Goal: Navigation & Orientation: Find specific page/section

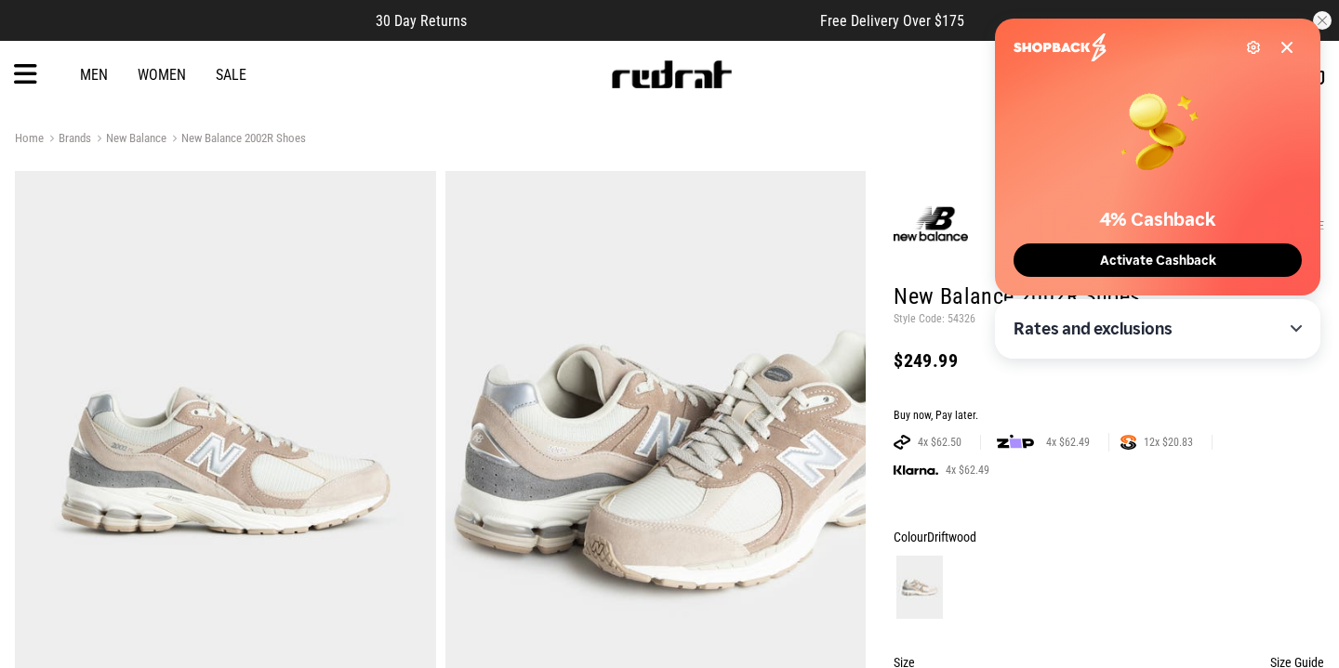
click at [1286, 48] on icon at bounding box center [1286, 47] width 9 height 9
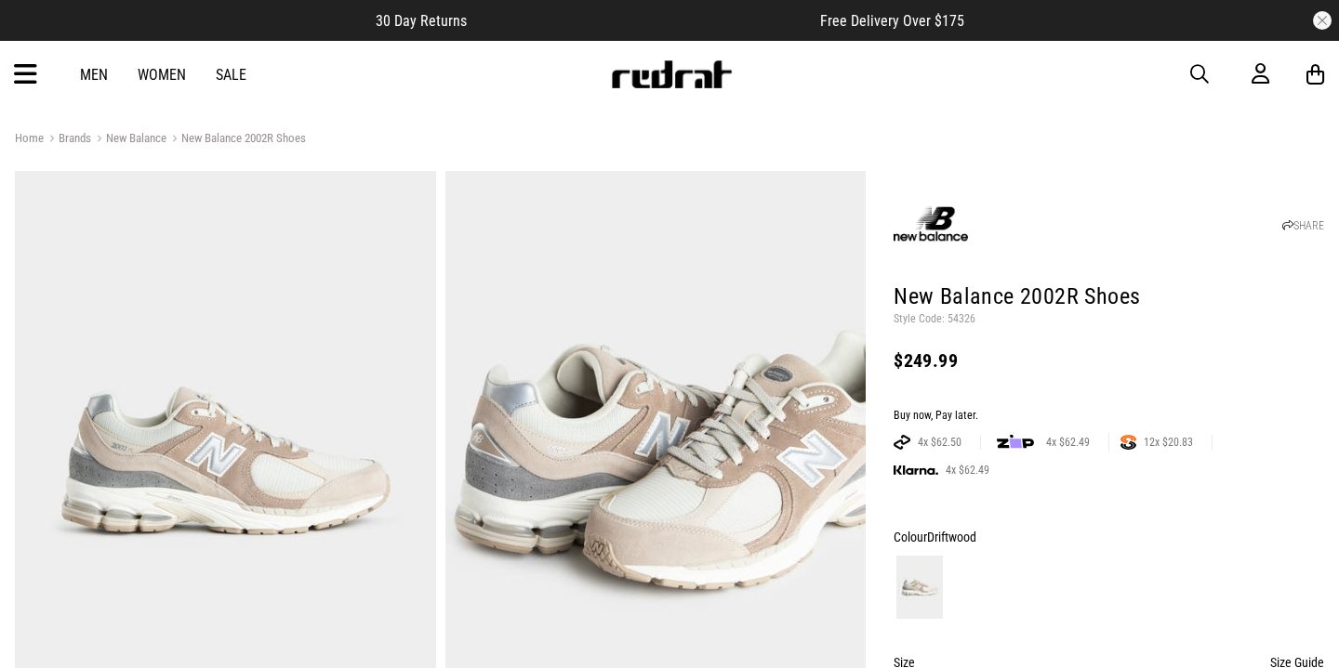
click at [233, 75] on link "Sale" at bounding box center [231, 75] width 31 height 18
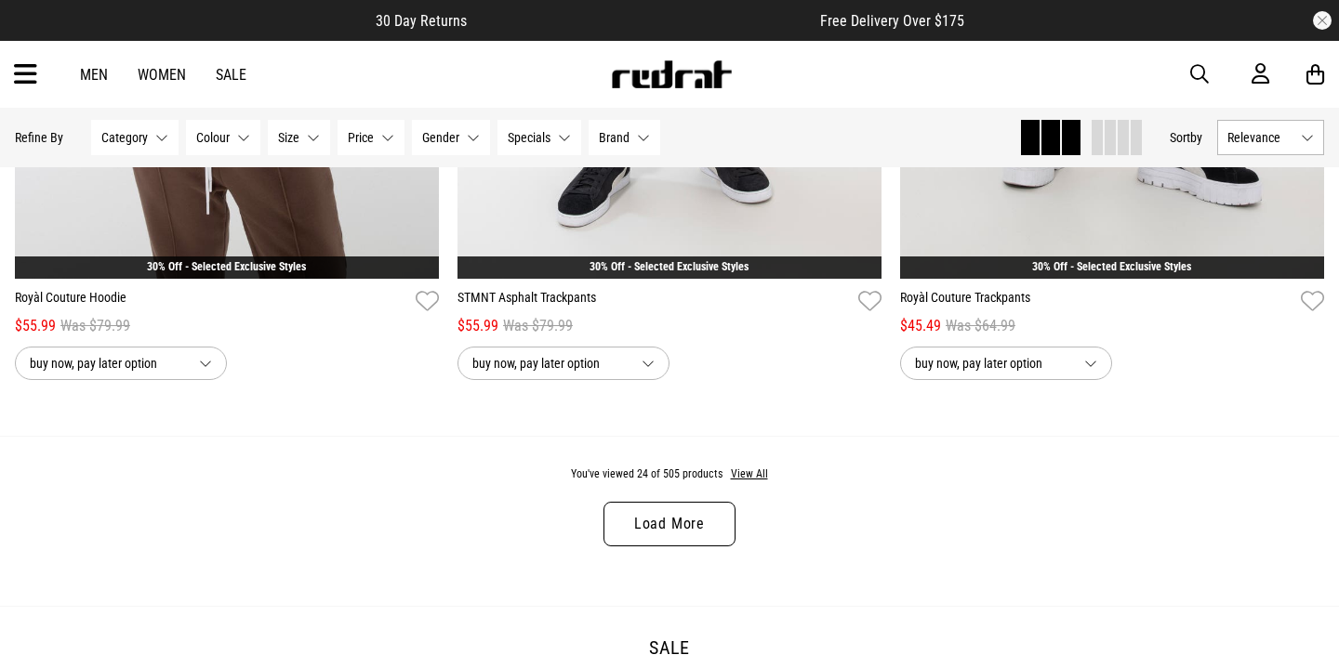
scroll to position [5721, 0]
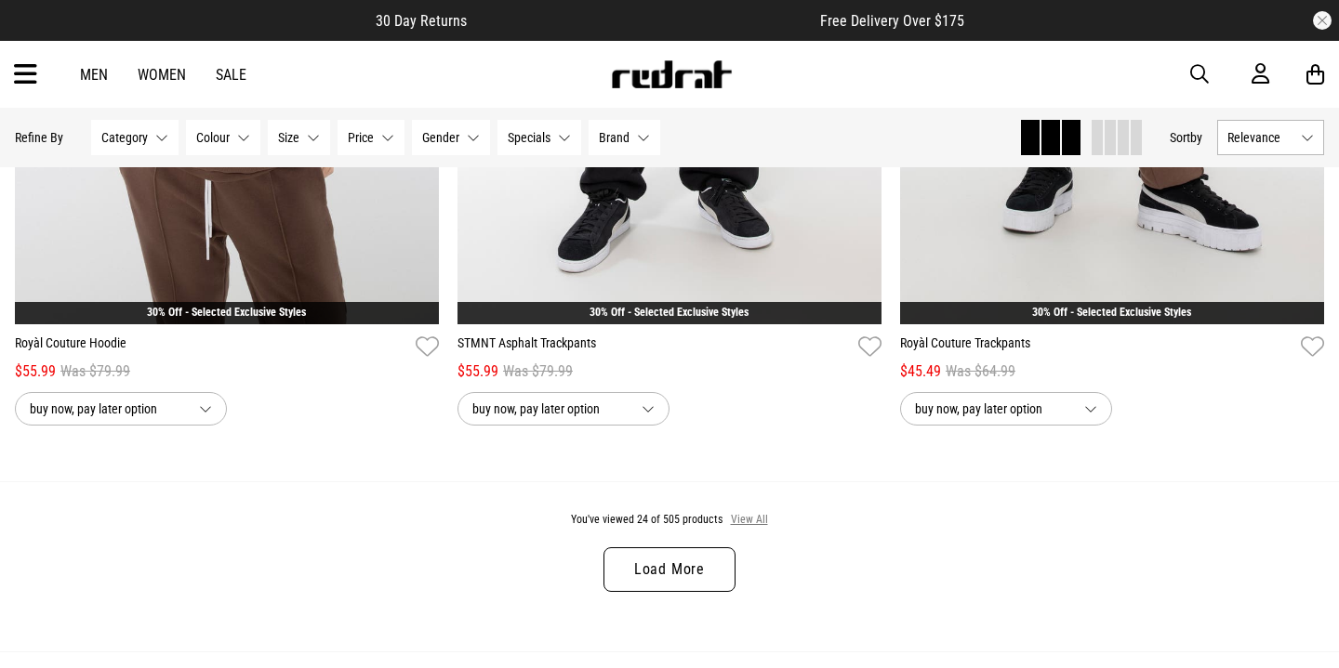
click at [747, 518] on button "View All" at bounding box center [749, 520] width 39 height 17
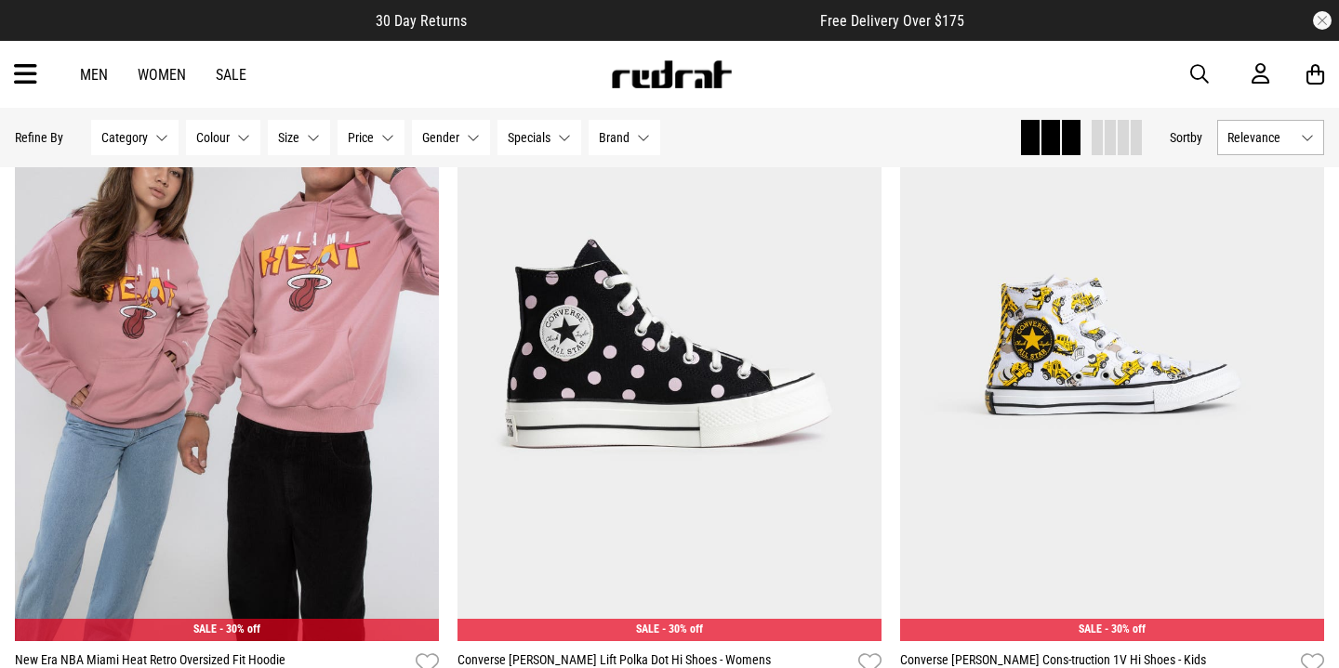
scroll to position [23228, 0]
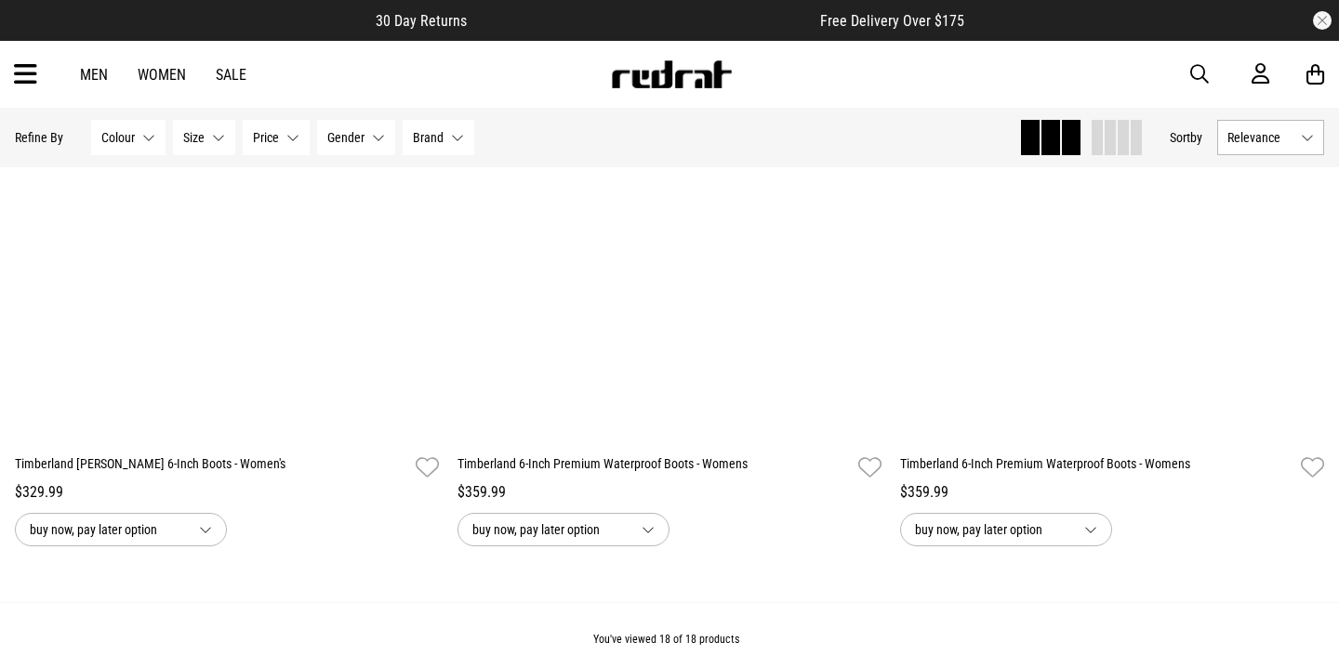
scroll to position [4137, 0]
